Goal: Communication & Community: Answer question/provide support

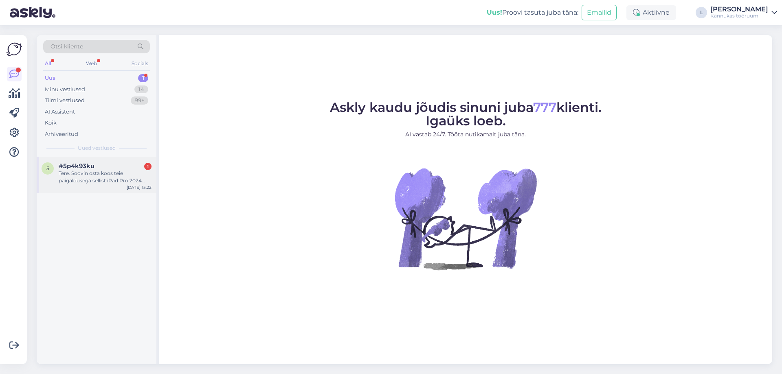
click at [104, 167] on div "#5p4k93ku 1" at bounding box center [105, 166] width 93 height 7
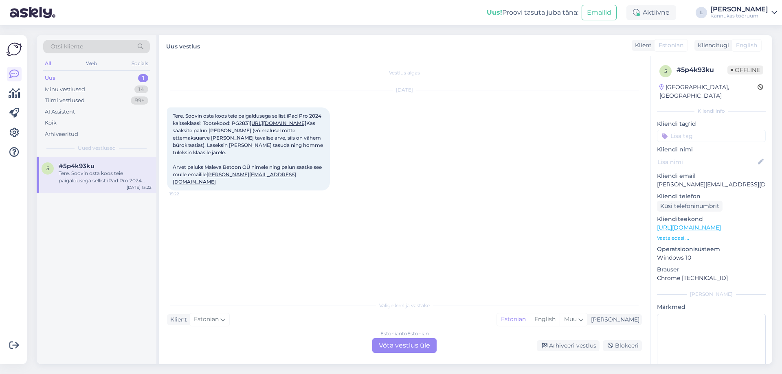
click at [242, 123] on span "Tere. Soovin osta koos teie paigaldusega sellist iPad Pro 2024 kaitseklaasi: To…" at bounding box center [249, 149] width 152 height 72
copy span "PG2831"
drag, startPoint x: 228, startPoint y: 116, endPoint x: 255, endPoint y: 116, distance: 26.9
click at [255, 116] on span "Tere. Soovin osta koos teie paigaldusega sellist iPad Pro 2024 kaitseklaasi: To…" at bounding box center [249, 149] width 152 height 72
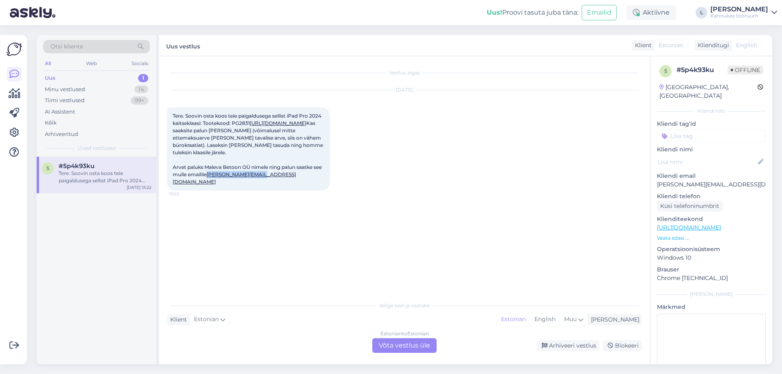
drag, startPoint x: 282, startPoint y: 204, endPoint x: 218, endPoint y: 212, distance: 63.7
click at [218, 191] on div "Tere. Soovin osta koos teie paigaldusega sellist iPad Pro 2024 kaitseklaasi: To…" at bounding box center [248, 149] width 163 height 83
copy link "[PERSON_NAME][EMAIL_ADDRESS][DOMAIN_NAME]"
click at [403, 343] on div "Estonian to Estonian Võta vestlus üle" at bounding box center [404, 346] width 64 height 15
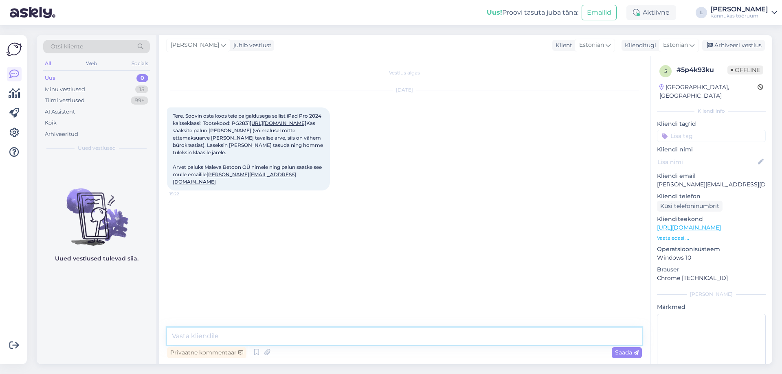
click at [284, 340] on textarea at bounding box center [404, 336] width 475 height 17
type textarea "Tere! Täname kirjutamast. Saatsin [PERSON_NAME]."
click at [628, 353] on span "Saada" at bounding box center [627, 352] width 24 height 7
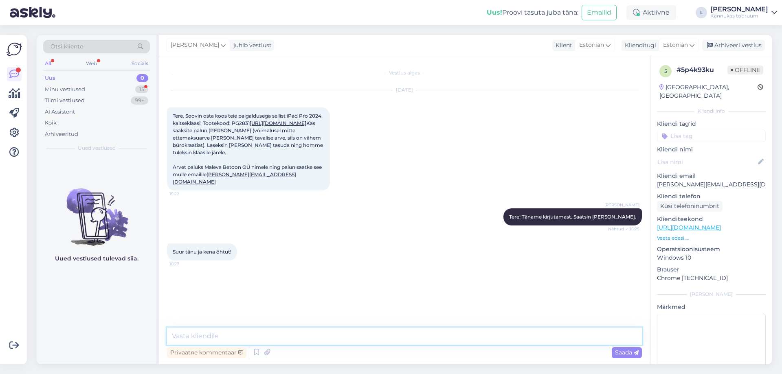
click at [209, 336] on textarea at bounding box center [404, 336] width 475 height 17
type textarea "Aitäh, Teile ka!"
